Goal: Information Seeking & Learning: Check status

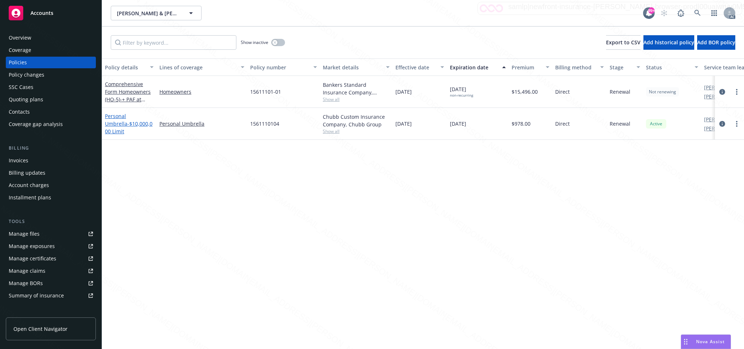
click at [129, 120] on link "Personal Umbrella - $10,000,000 Limit" at bounding box center [129, 124] width 48 height 22
